Goal: Information Seeking & Learning: Learn about a topic

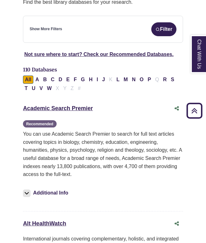
scroll to position [109, 0]
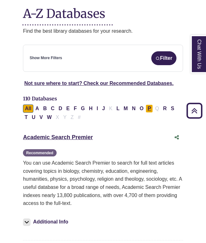
click at [149, 104] on button "P" at bounding box center [149, 108] width 7 height 8
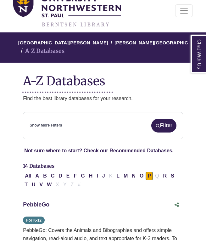
scroll to position [47, 0]
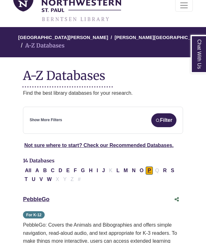
click at [151, 166] on button "P" at bounding box center [149, 170] width 7 height 8
click at [144, 169] on div "All A B C D E F G H I J K L M N O P Q R S T U V W X Y Z #" at bounding box center [103, 174] width 160 height 17
click at [158, 118] on img "submit" at bounding box center [157, 120] width 5 height 5
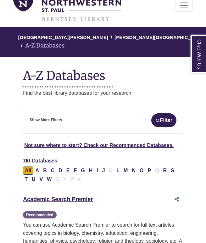
click at [86, 114] on div "Show More Filters Filter" at bounding box center [103, 120] width 147 height 14
click at [158, 116] on button "Filter" at bounding box center [163, 120] width 25 height 14
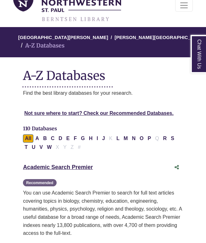
select select "Database Subject Filter"
select select "Database Types Filter"
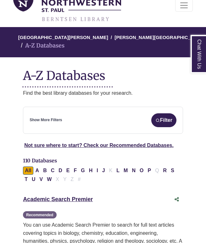
click at [42, 113] on div "Show More Filters Filter" at bounding box center [103, 120] width 147 height 14
click at [42, 117] on link "Show More Filters" at bounding box center [46, 120] width 32 height 6
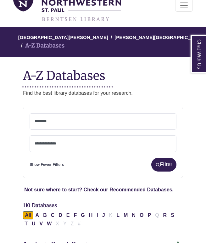
click at [42, 119] on textarea "Search" at bounding box center [103, 121] width 137 height 5
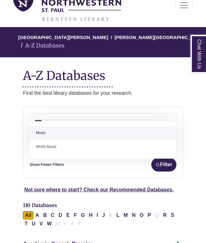
type textarea "*****"
select select "*****"
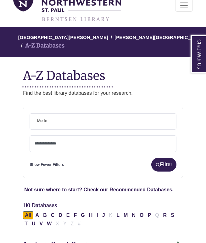
scroll to position [197, 0]
click at [58, 141] on textarea "Search" at bounding box center [103, 143] width 137 height 5
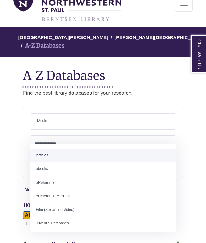
click at [63, 114] on span "× Music" at bounding box center [103, 122] width 137 height 16
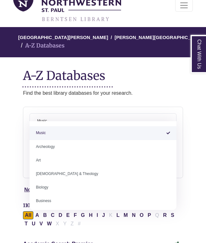
select select "Database Subject Filter"
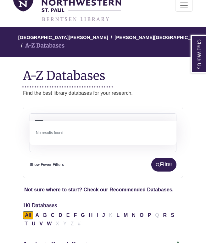
type textarea "*****"
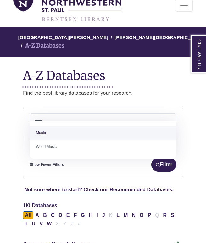
select select "*****"
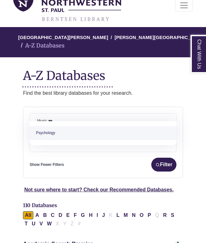
type textarea "***"
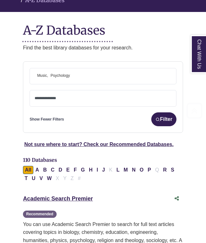
scroll to position [94, 0]
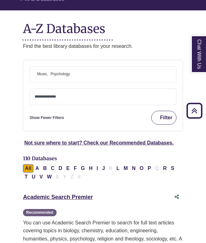
click at [169, 111] on button "Filter" at bounding box center [163, 118] width 25 height 14
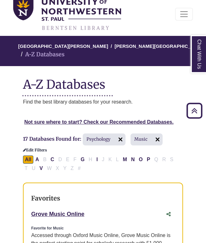
scroll to position [22, 0]
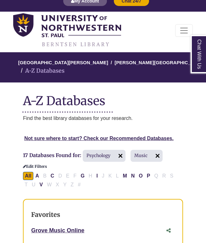
click at [58, 152] on span "17 Databases Found for:" at bounding box center [52, 155] width 58 height 6
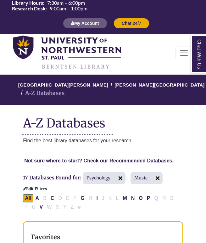
click at [111, 158] on link "Not sure where to start? Check our Recommended Databases." at bounding box center [98, 160] width 149 height 5
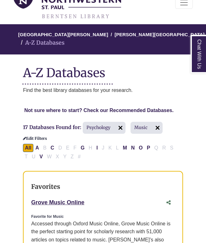
select select "Database Subject Filter"
select select "Database Types Filter"
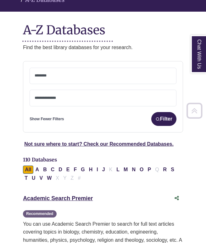
scroll to position [94, 0]
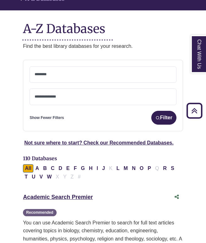
click at [70, 72] on textarea "Search" at bounding box center [103, 74] width 137 height 5
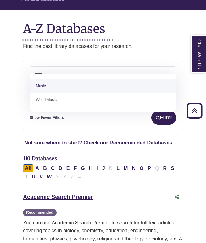
type textarea "*****"
select select "*****"
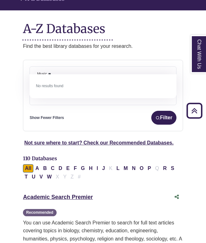
type textarea "*"
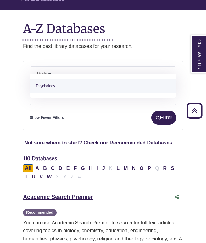
type textarea "**"
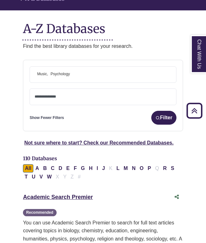
click at [94, 95] on textarea "Search" at bounding box center [103, 97] width 137 height 5
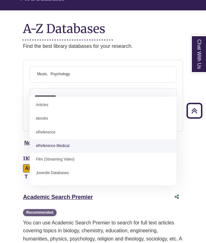
scroll to position [0, 0]
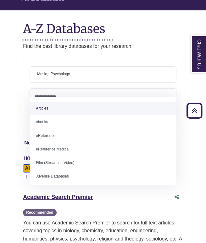
select select "*****"
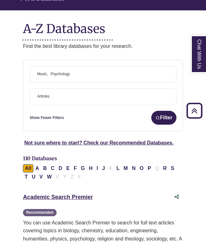
scroll to position [1, 0]
click at [86, 99] on div "**********" at bounding box center [103, 99] width 147 height 22
click at [84, 92] on span "× Articles" at bounding box center [103, 97] width 137 height 16
click at [75, 89] on span "× Articles × ebooks" at bounding box center [103, 97] width 137 height 16
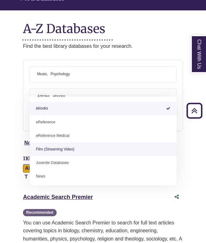
scroll to position [13, 0]
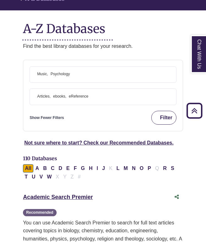
click at [166, 111] on button "Filter" at bounding box center [163, 118] width 25 height 14
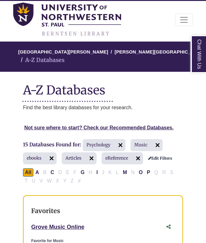
scroll to position [64, 0]
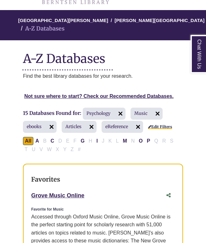
click at [156, 125] on link "Edit Filters" at bounding box center [160, 127] width 24 height 4
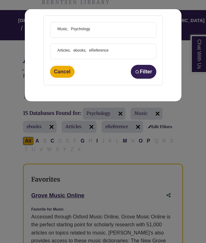
click at [108, 33] on span "× Music × Psychology" at bounding box center [103, 29] width 96 height 15
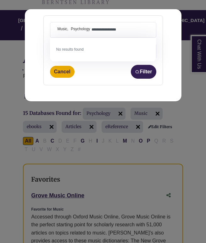
click at [92, 26] on span "**********" at bounding box center [115, 28] width 48 height 5
click at [92, 28] on textarea "**********" at bounding box center [115, 30] width 48 height 5
type textarea "**********"
click at [64, 71] on button "Cancel" at bounding box center [62, 72] width 25 height 12
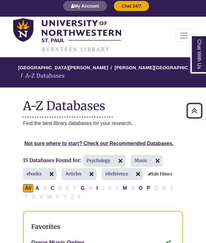
scroll to position [0, 0]
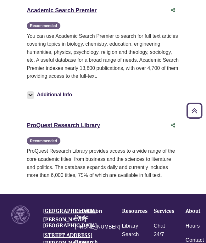
scroll to position [144, 0]
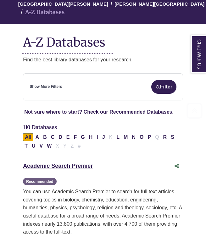
scroll to position [82, 0]
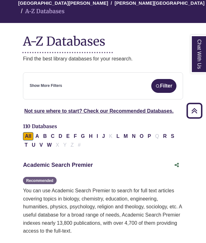
click at [84, 162] on link "Academic Search Premier This link opens in a new window" at bounding box center [58, 165] width 70 height 6
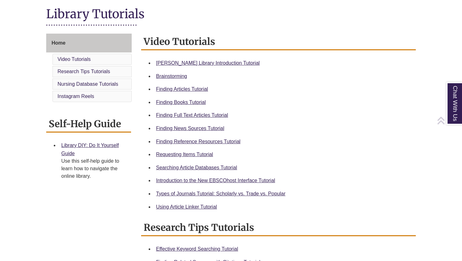
scroll to position [162, 0]
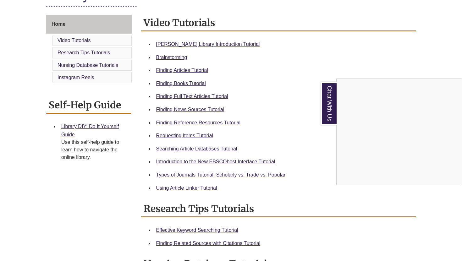
click at [216, 97] on div "Chat With Us" at bounding box center [231, 130] width 462 height 261
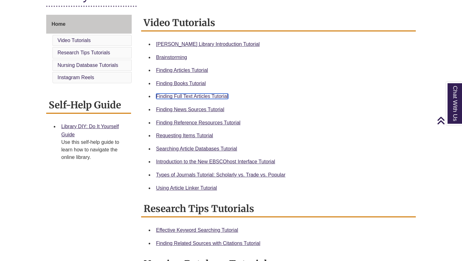
click at [216, 97] on link "Finding Full Text Articles Tutorial" at bounding box center [192, 96] width 72 height 5
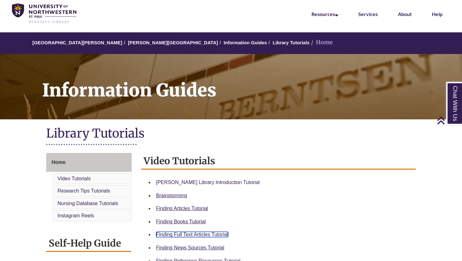
scroll to position [0, 0]
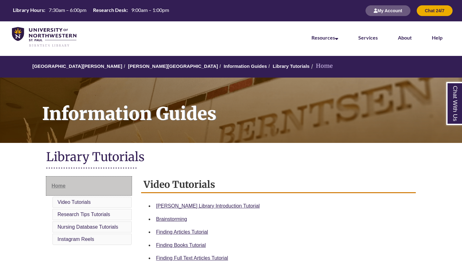
click at [91, 190] on link "Home" at bounding box center [89, 186] width 86 height 19
click at [76, 182] on link "Home" at bounding box center [89, 186] width 86 height 19
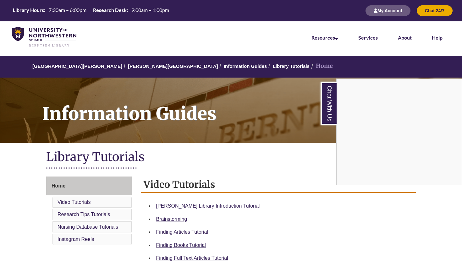
click at [81, 42] on nav "Resources Find Resources Library Search Databases & Articles Interlibrary Loan …" at bounding box center [231, 36] width 462 height 31
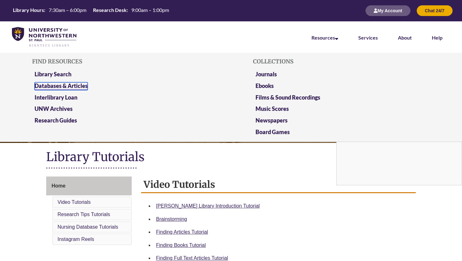
click at [63, 86] on link "Databases & Articles" at bounding box center [61, 86] width 53 height 8
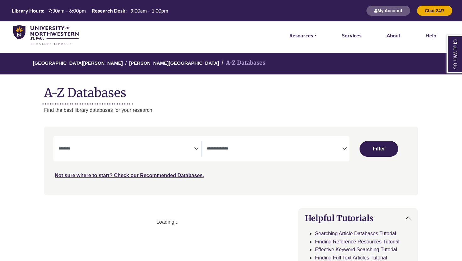
select select "Database Subject Filter"
select select "Database Types Filter"
select select "Database Subject Filter"
select select "Database Types Filter"
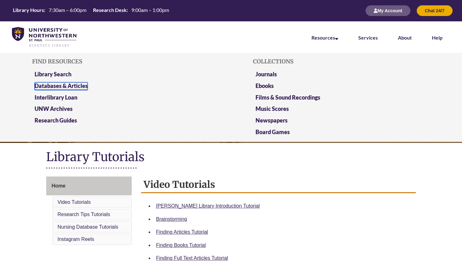
click at [68, 85] on link "Databases & Articles" at bounding box center [61, 86] width 53 height 8
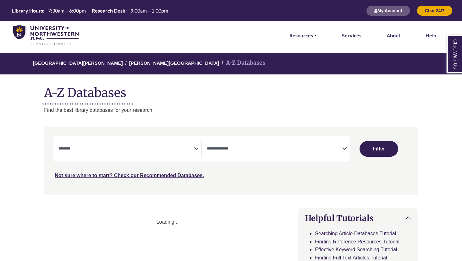
select select "Database Subject Filter"
select select "Database Types Filter"
select select "Database Subject Filter"
select select "Database Types Filter"
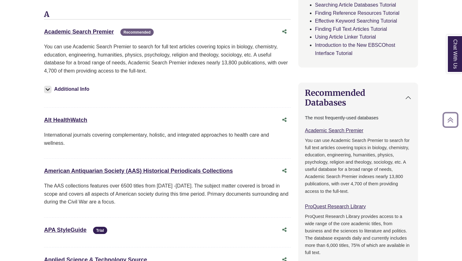
scroll to position [230, 0]
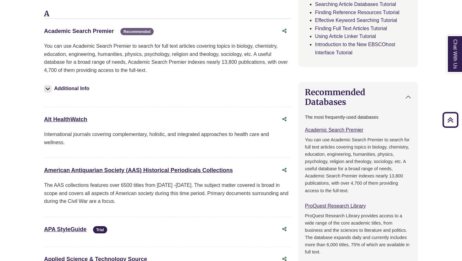
click at [108, 32] on link "Academic Search Premier This link opens in a new window" at bounding box center [79, 31] width 70 height 6
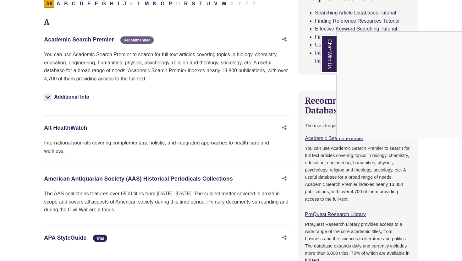
scroll to position [214, 0]
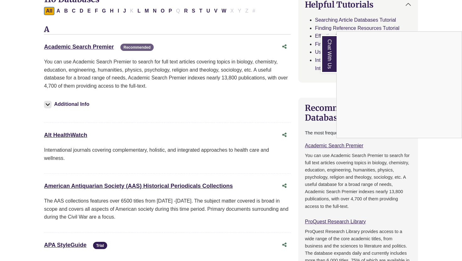
click at [102, 46] on div "Chat With Us" at bounding box center [231, 130] width 462 height 261
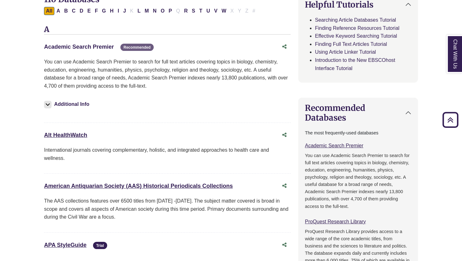
click at [102, 46] on link "Academic Search Premier This link opens in a new window" at bounding box center [79, 47] width 70 height 6
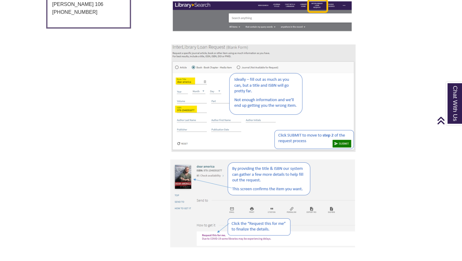
scroll to position [108, 0]
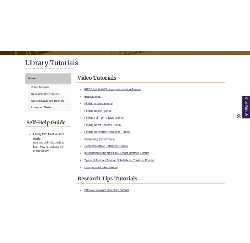
scroll to position [135, 0]
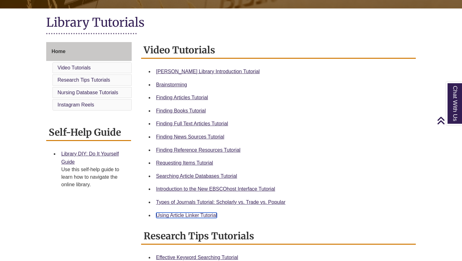
click at [195, 216] on link "Using Article Linker Tutorial" at bounding box center [186, 215] width 61 height 5
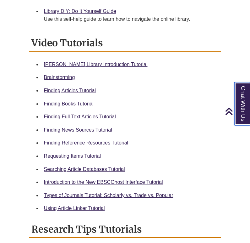
scroll to position [268, 0]
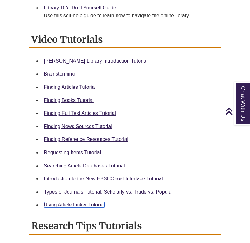
click at [83, 204] on link "Using Article Linker Tutorial" at bounding box center [74, 204] width 61 height 5
